Goal: Task Accomplishment & Management: Manage account settings

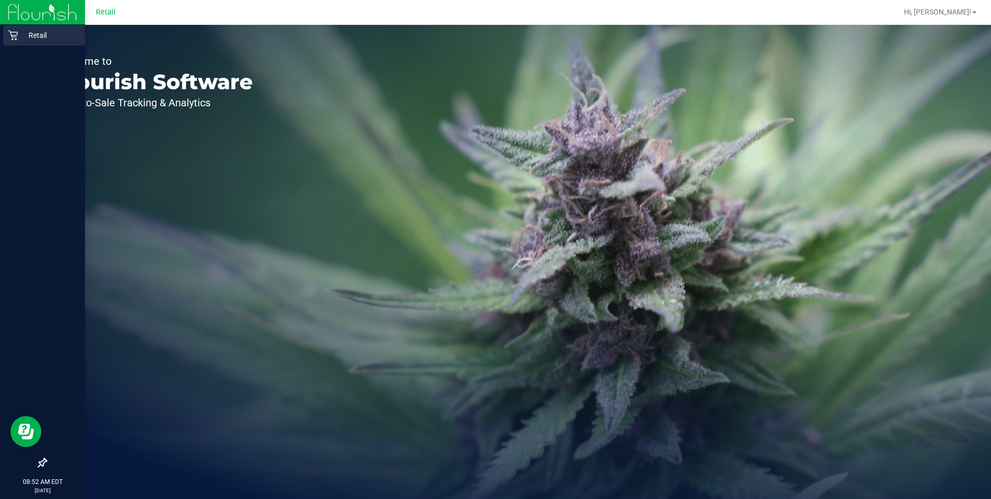
click at [30, 36] on p "Retail" at bounding box center [49, 35] width 62 height 12
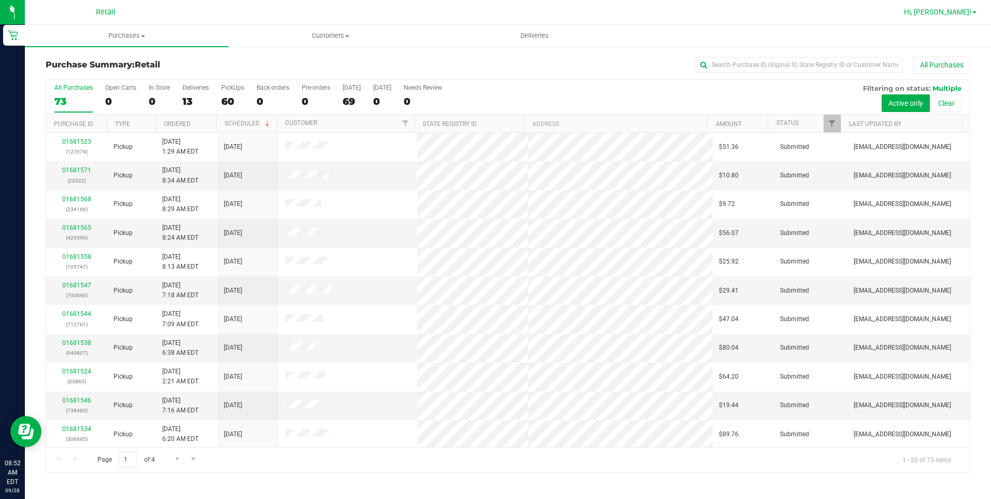
click at [742, 11] on span "Hi, [PERSON_NAME]!" at bounding box center [937, 12] width 67 height 8
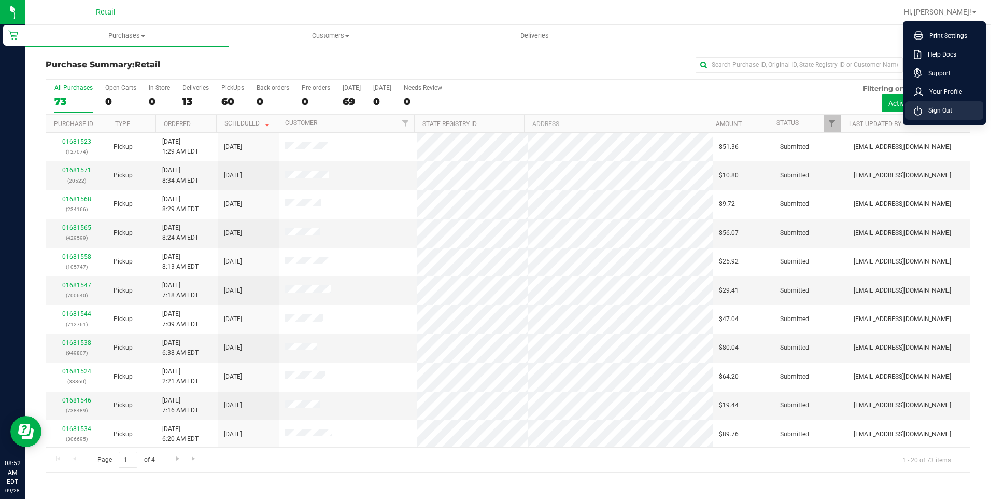
click at [742, 110] on li "Sign Out" at bounding box center [944, 110] width 78 height 19
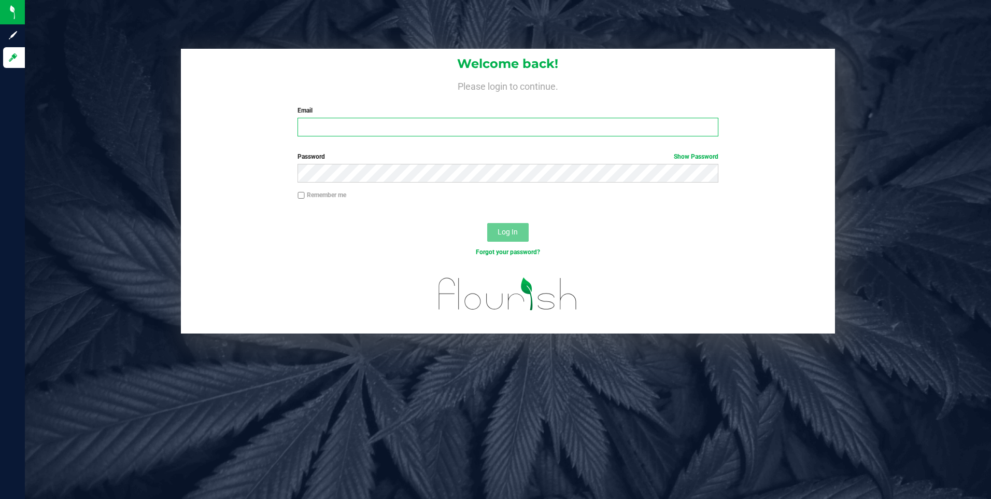
type input "[EMAIL_ADDRESS][DOMAIN_NAME]"
drag, startPoint x: 416, startPoint y: 134, endPoint x: 46, endPoint y: 51, distance: 379.3
click at [46, 51] on div "Welcome back! Please login to continue. Email [EMAIL_ADDRESS][DOMAIN_NAME] Requ…" at bounding box center [507, 191] width 981 height 284
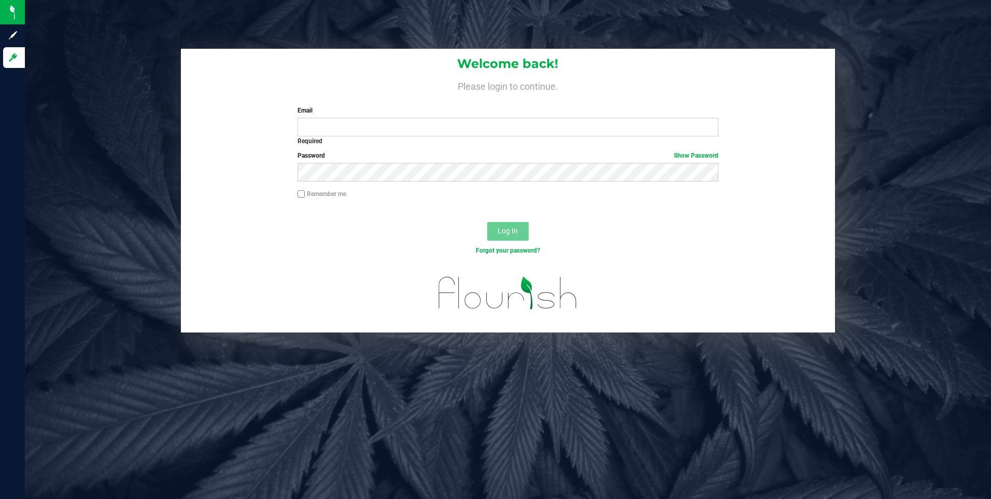
drag, startPoint x: 814, startPoint y: 294, endPoint x: 419, endPoint y: 160, distance: 417.1
click at [742, 294] on div at bounding box center [508, 299] width 654 height 66
click at [122, 148] on div "Welcome back! Please login to continue. Email Required Please format your email…" at bounding box center [507, 190] width 981 height 283
click at [335, 123] on input "Email" at bounding box center [507, 127] width 421 height 19
drag, startPoint x: 786, startPoint y: 257, endPoint x: 627, endPoint y: 215, distance: 164.0
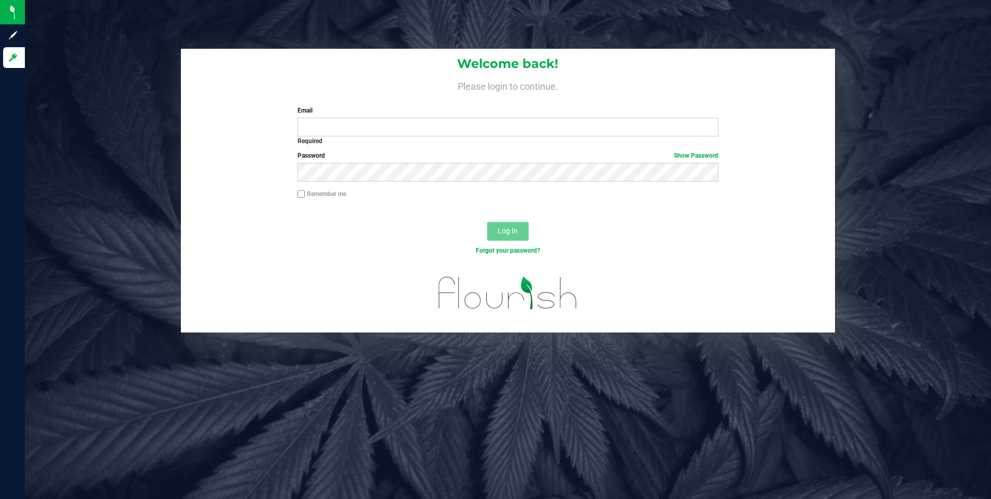
click at [742, 257] on div "Forgot your password?" at bounding box center [508, 258] width 654 height 15
click at [333, 125] on input "Email" at bounding box center [507, 127] width 421 height 19
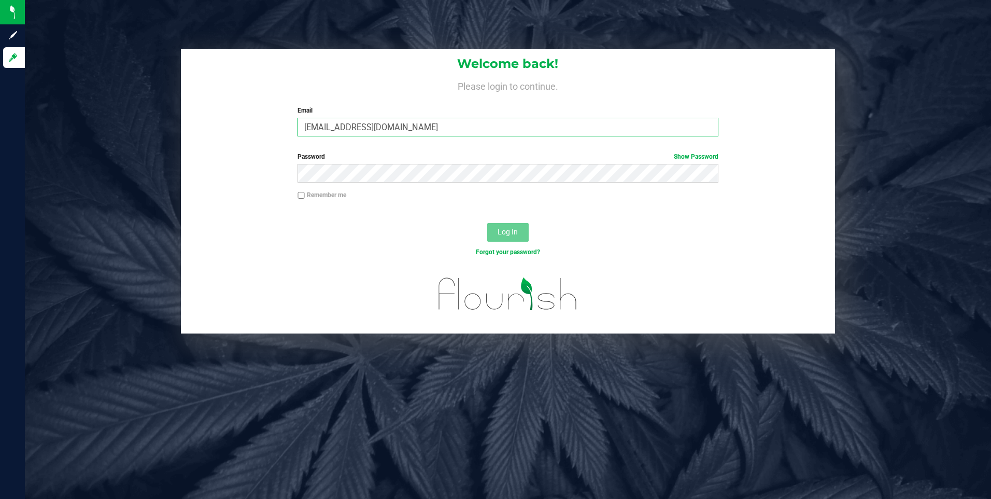
type input "[EMAIL_ADDRESS][DOMAIN_NAME]"
click at [487, 223] on button "Log In" at bounding box center [507, 232] width 41 height 19
